Goal: Task Accomplishment & Management: Manage account settings

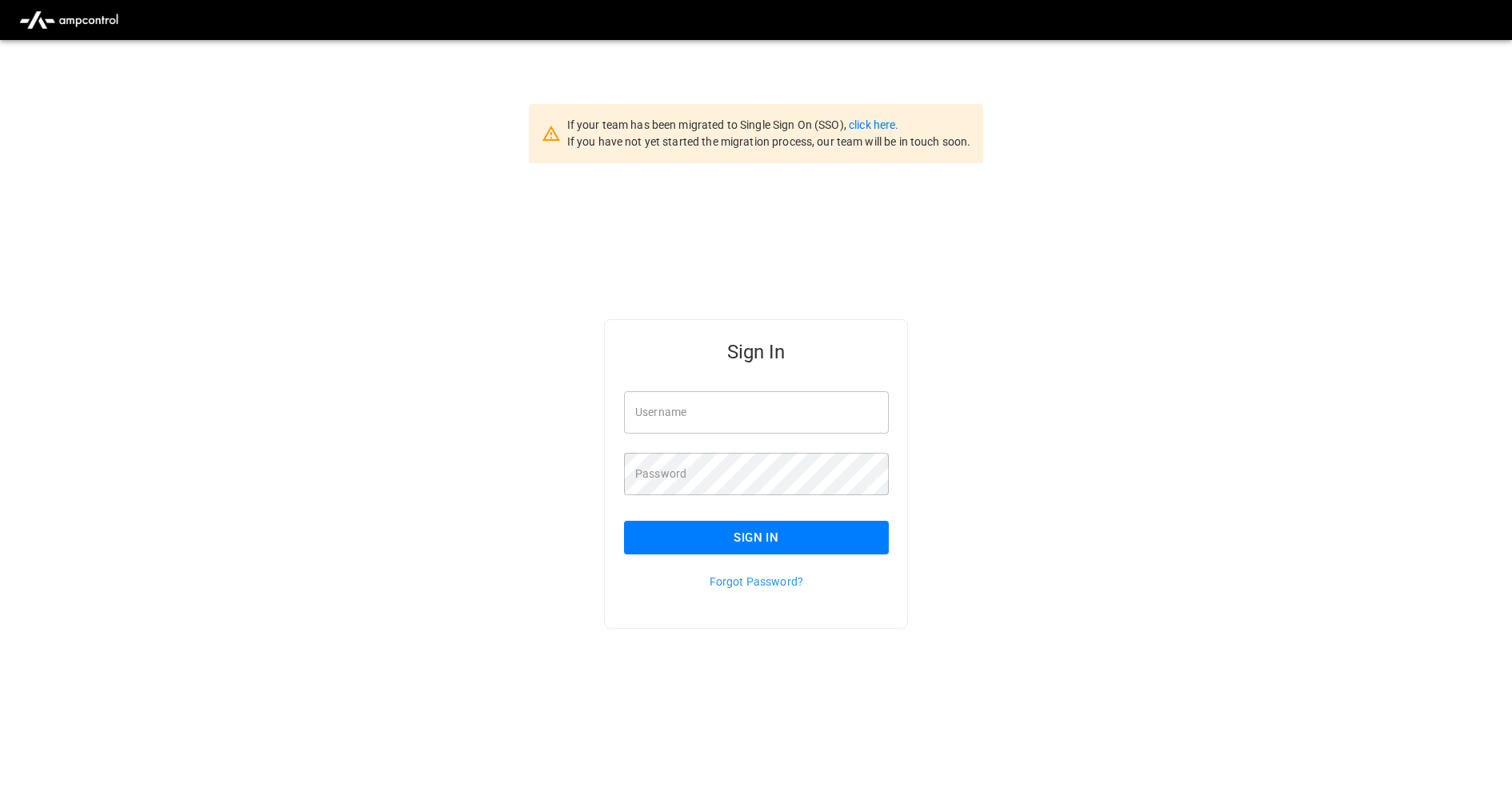
type input "**********"
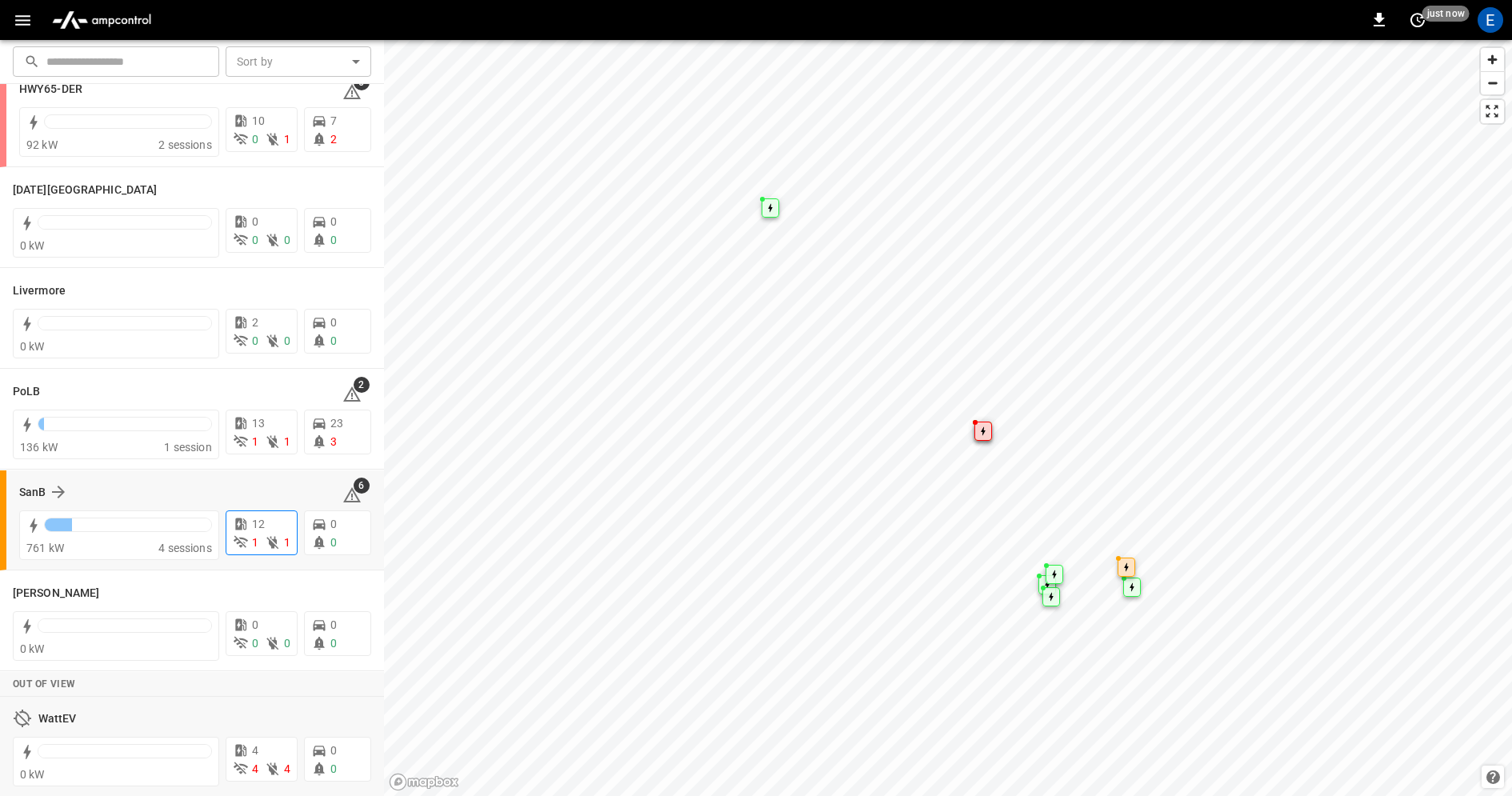
scroll to position [188, 0]
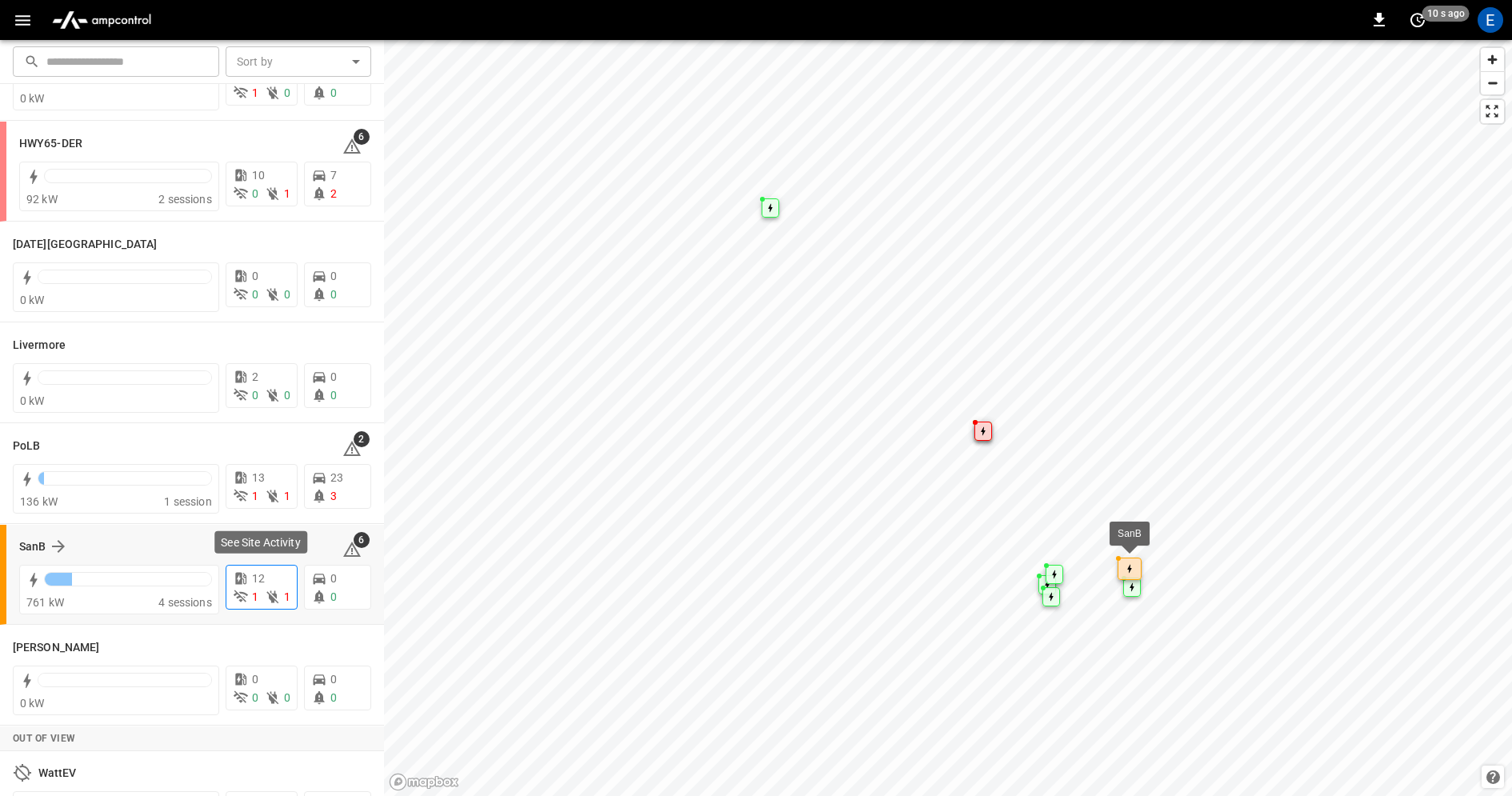
click at [260, 574] on span "12" at bounding box center [258, 578] width 13 height 13
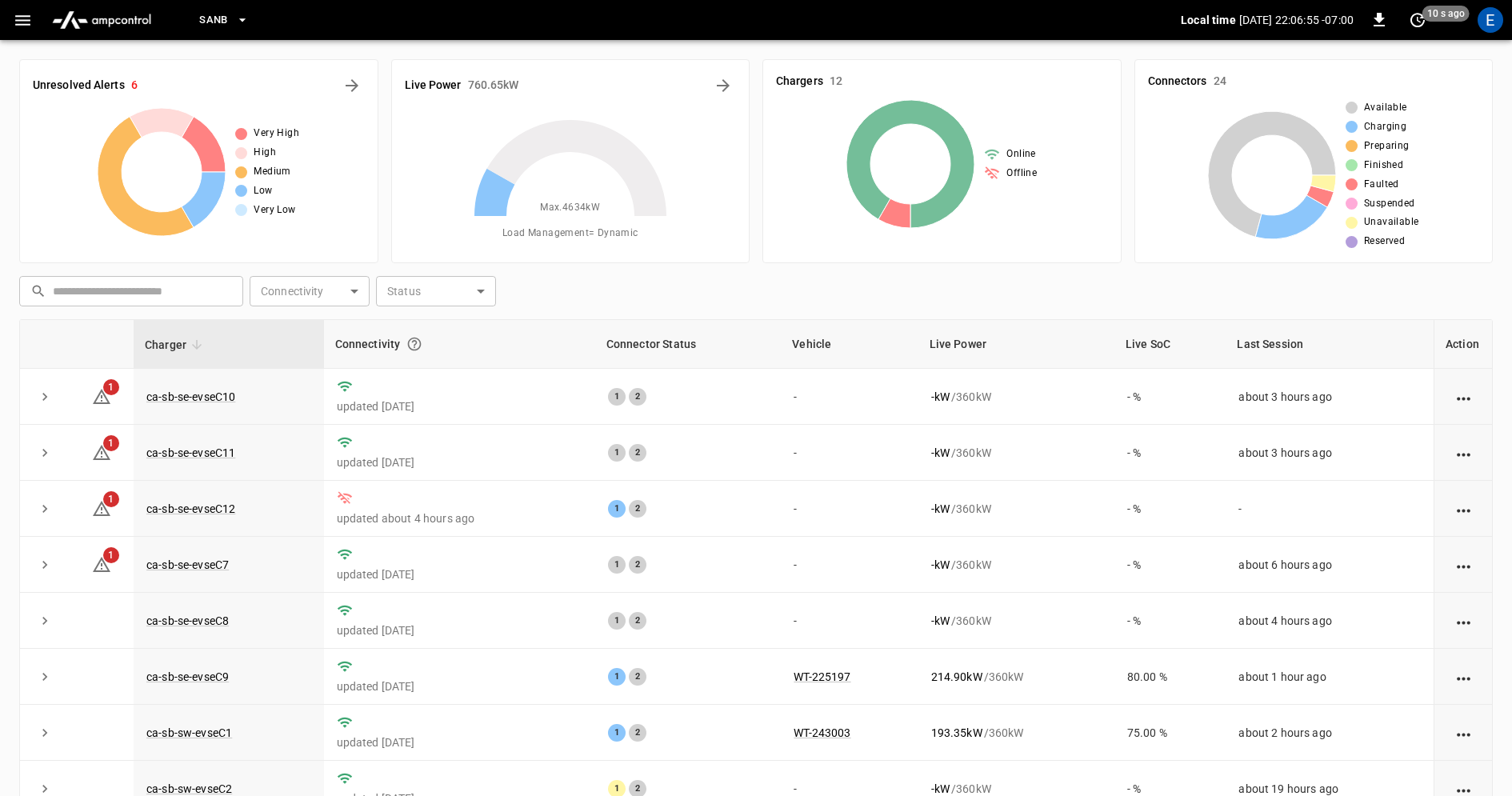
click at [246, 18] on icon "button" at bounding box center [242, 20] width 16 height 16
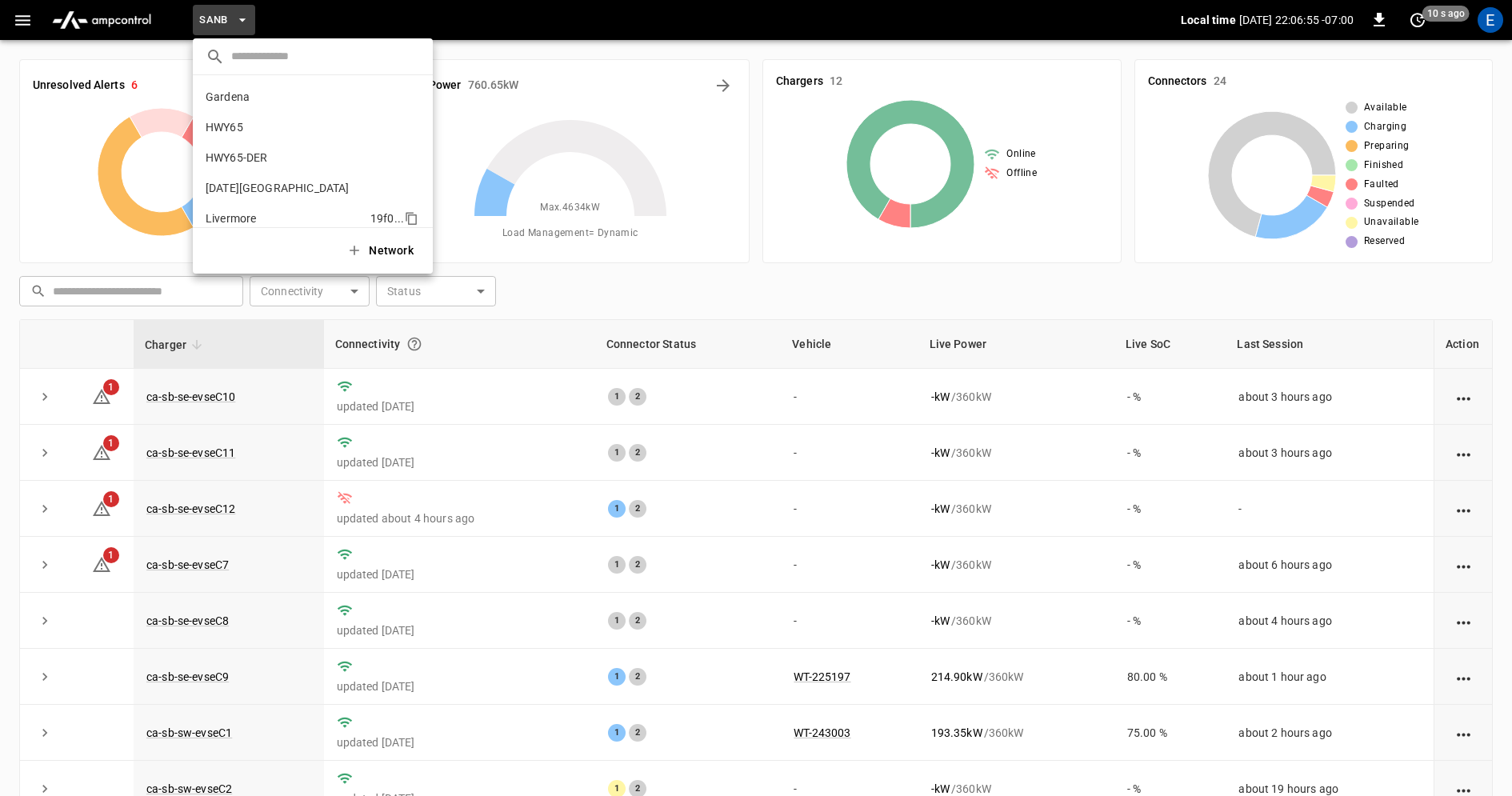
scroll to position [134, 0]
click at [413, 145] on icon "copy" at bounding box center [411, 145] width 14 height 14
